Goal: Find specific page/section: Find specific page/section

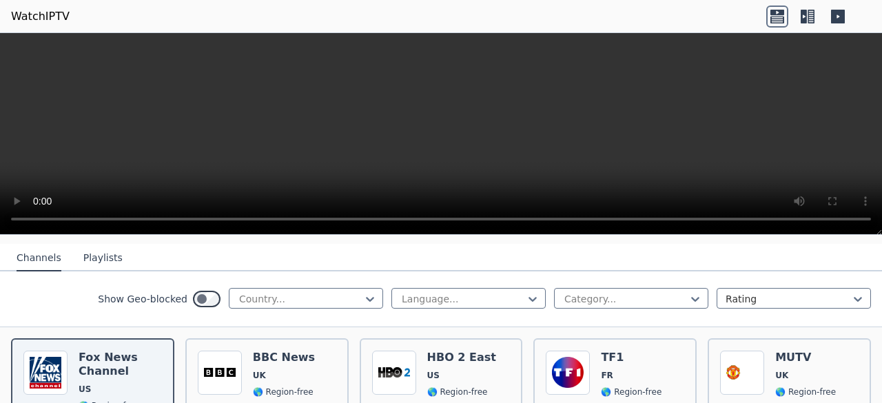
scroll to position [248, 0]
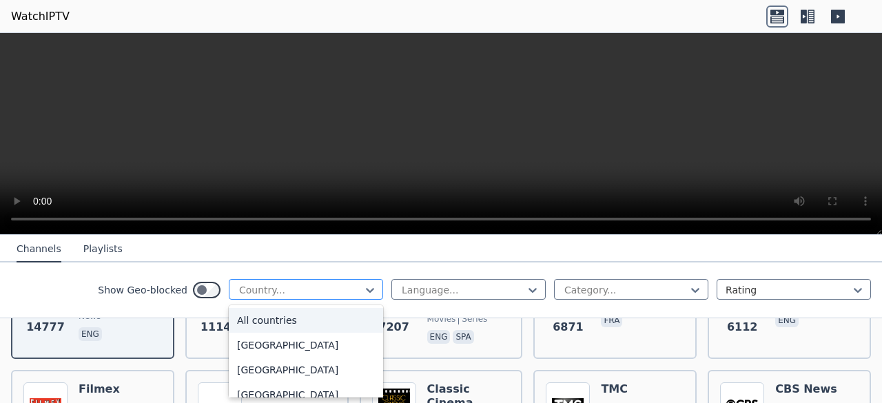
click at [331, 286] on div at bounding box center [300, 290] width 125 height 14
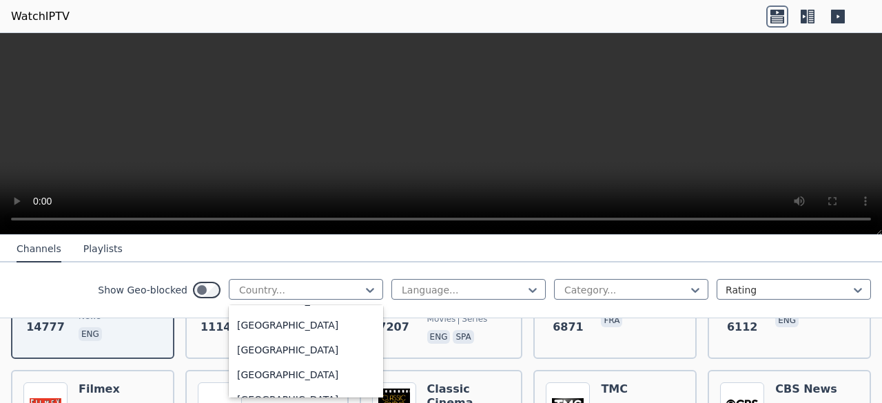
scroll to position [2153, 0]
click at [245, 312] on div "[GEOGRAPHIC_DATA]" at bounding box center [306, 299] width 154 height 25
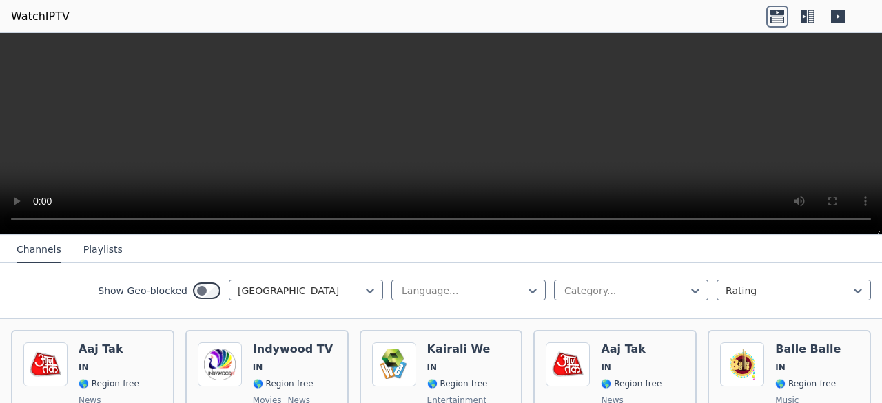
scroll to position [151, 0]
click at [439, 291] on div at bounding box center [462, 290] width 125 height 14
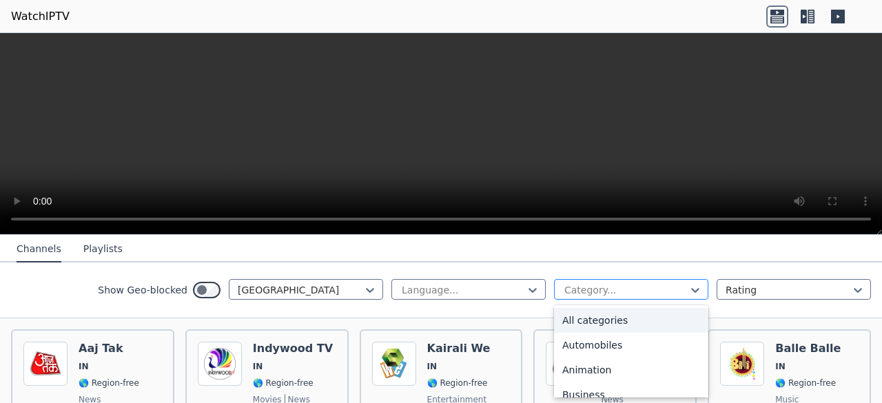
click at [601, 290] on div at bounding box center [625, 290] width 125 height 14
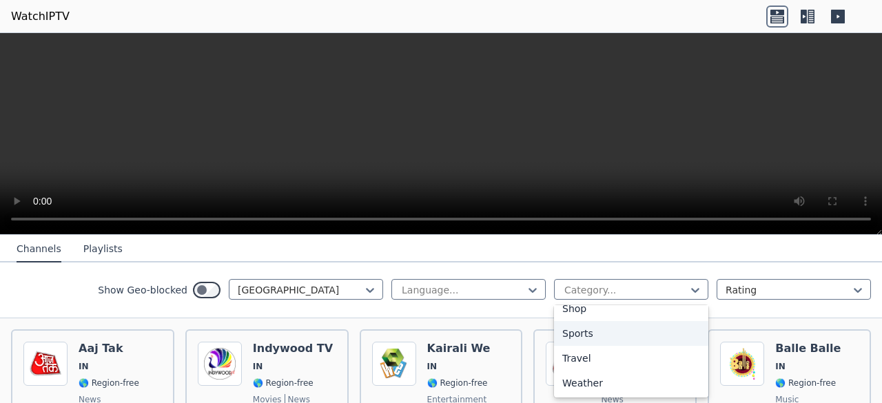
click at [579, 333] on div "Sports" at bounding box center [631, 333] width 154 height 25
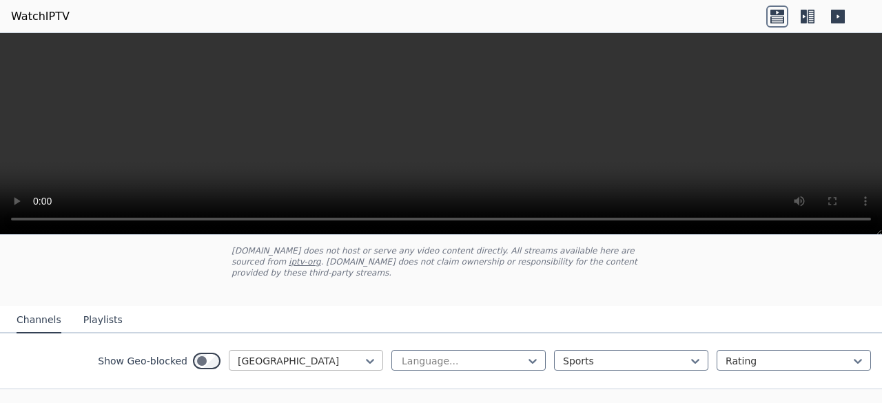
scroll to position [80, 0]
click at [504, 354] on div at bounding box center [462, 361] width 125 height 14
click at [466, 380] on div "All languages" at bounding box center [468, 391] width 154 height 25
click at [766, 354] on div at bounding box center [787, 361] width 125 height 14
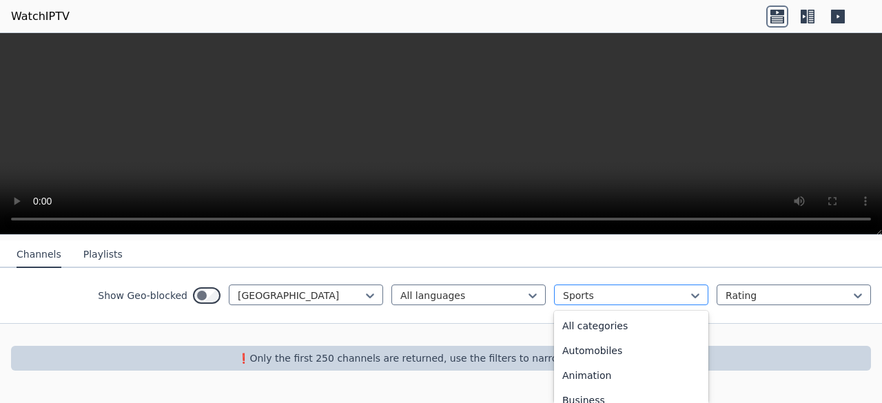
click at [600, 285] on div "Sports" at bounding box center [631, 294] width 154 height 21
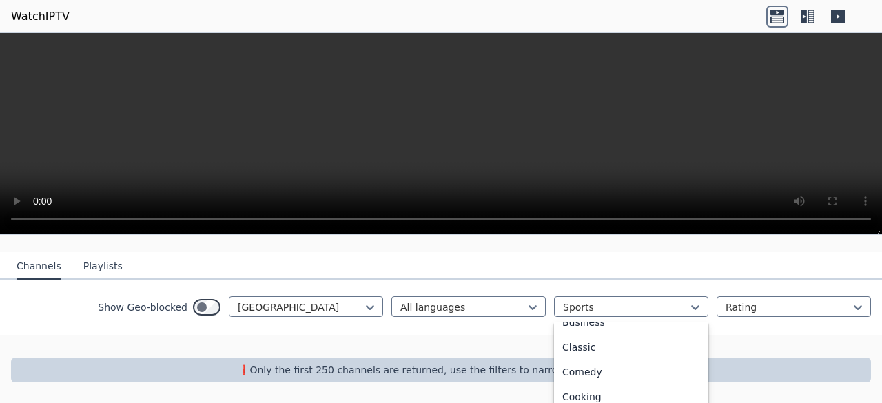
scroll to position [0, 0]
click at [589, 331] on div "All categories" at bounding box center [631, 337] width 154 height 25
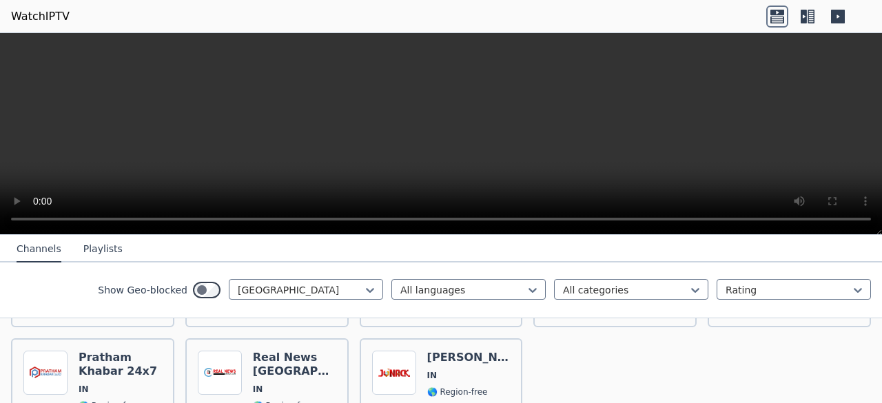
scroll to position [3958, 0]
